Goal: Navigation & Orientation: Find specific page/section

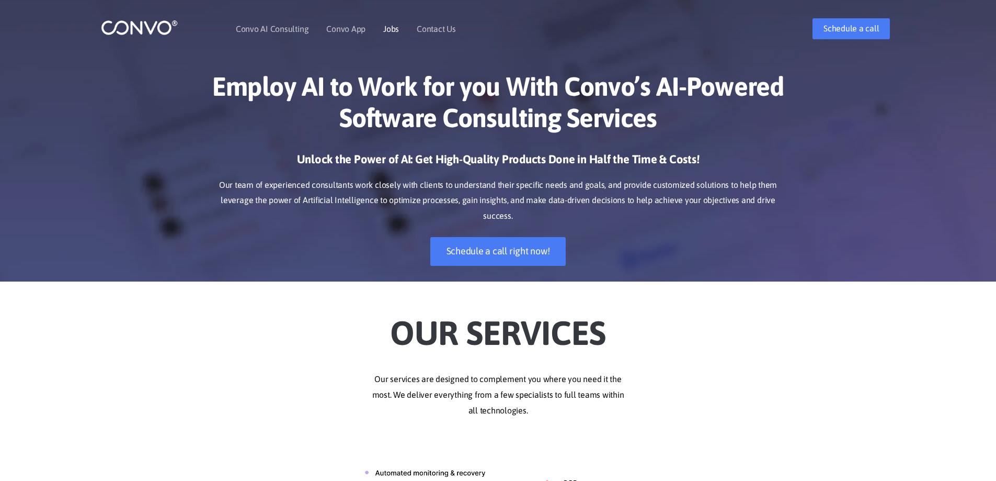
click at [390, 28] on link "Jobs" at bounding box center [391, 29] width 16 height 8
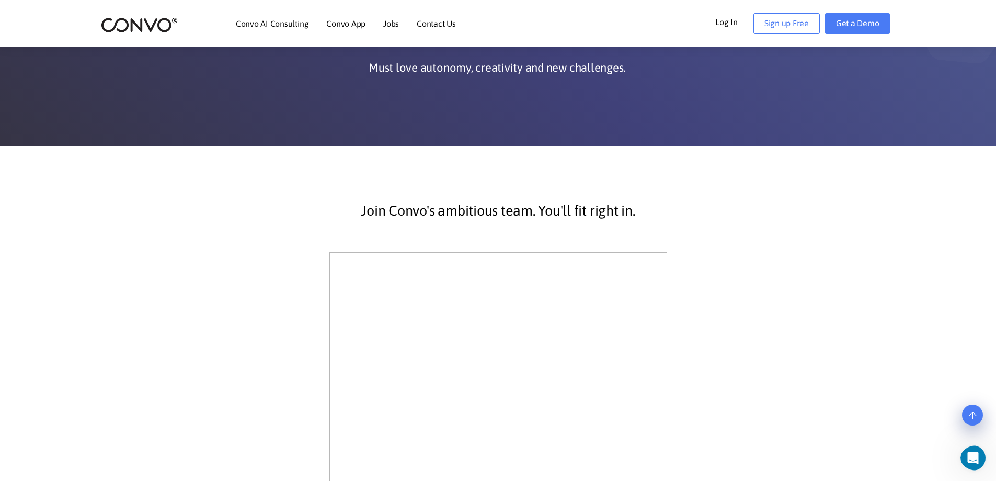
scroll to position [105, 0]
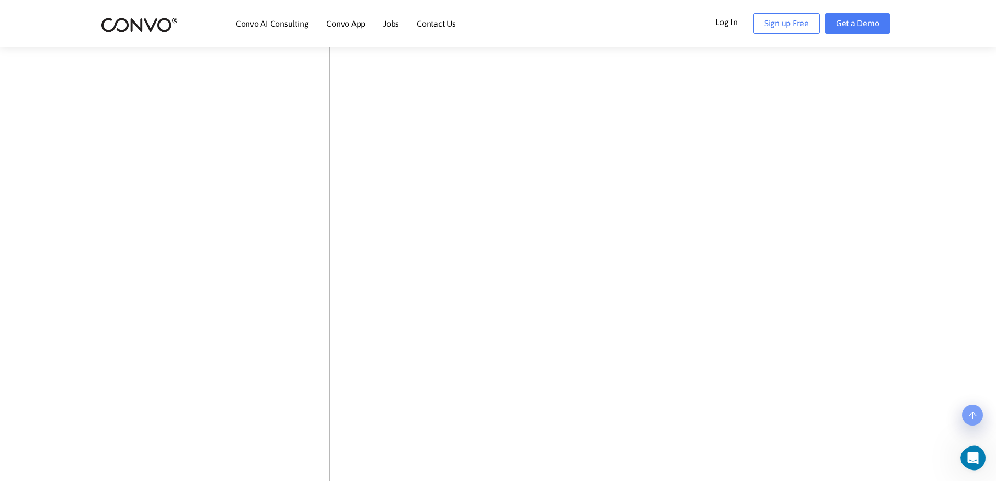
scroll to position [366, 0]
